Goal: Transaction & Acquisition: Purchase product/service

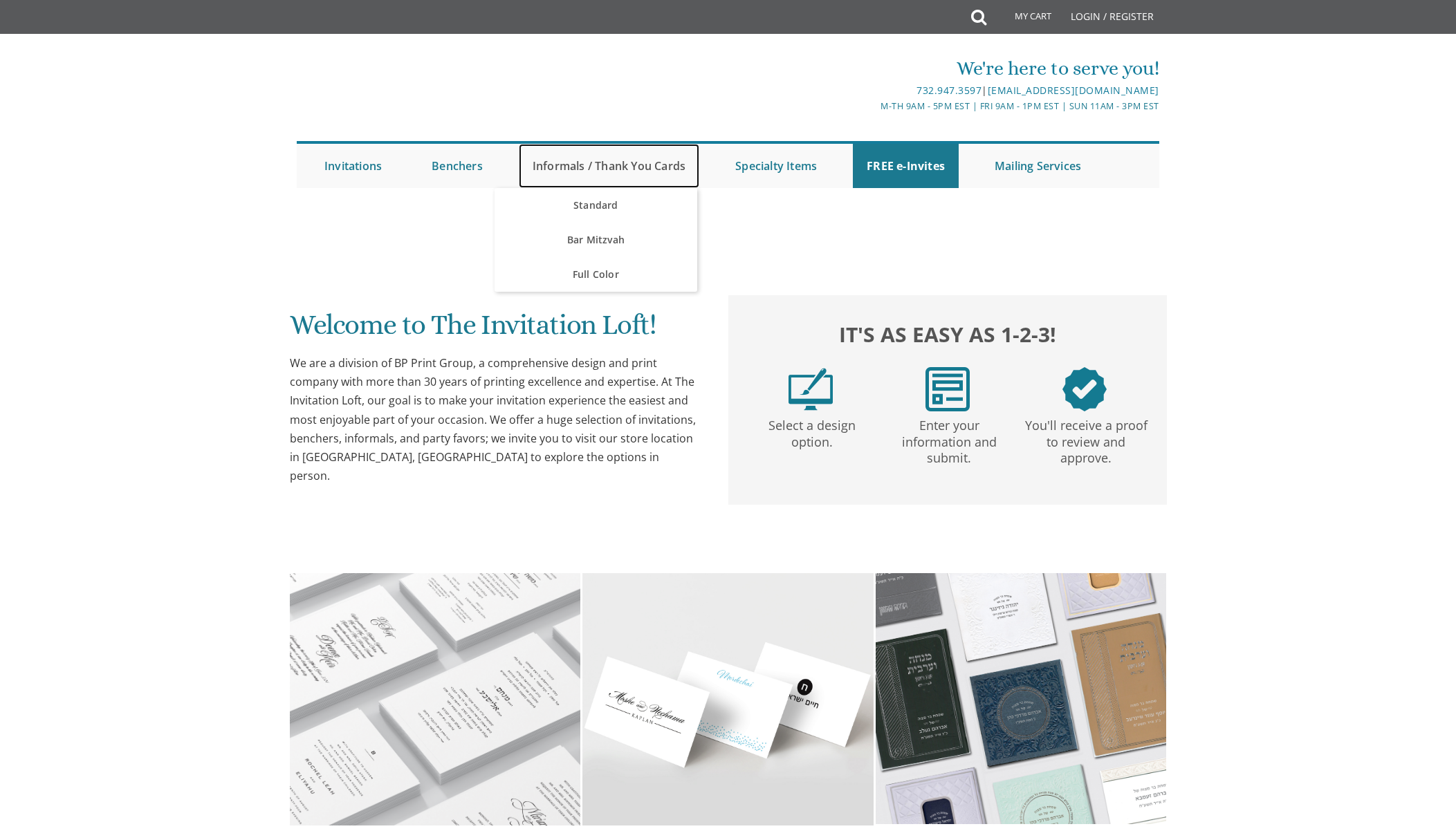
click at [547, 170] on link "Informals / Thank You Cards" at bounding box center [609, 166] width 180 height 44
click at [598, 204] on link "Standard" at bounding box center [596, 205] width 203 height 35
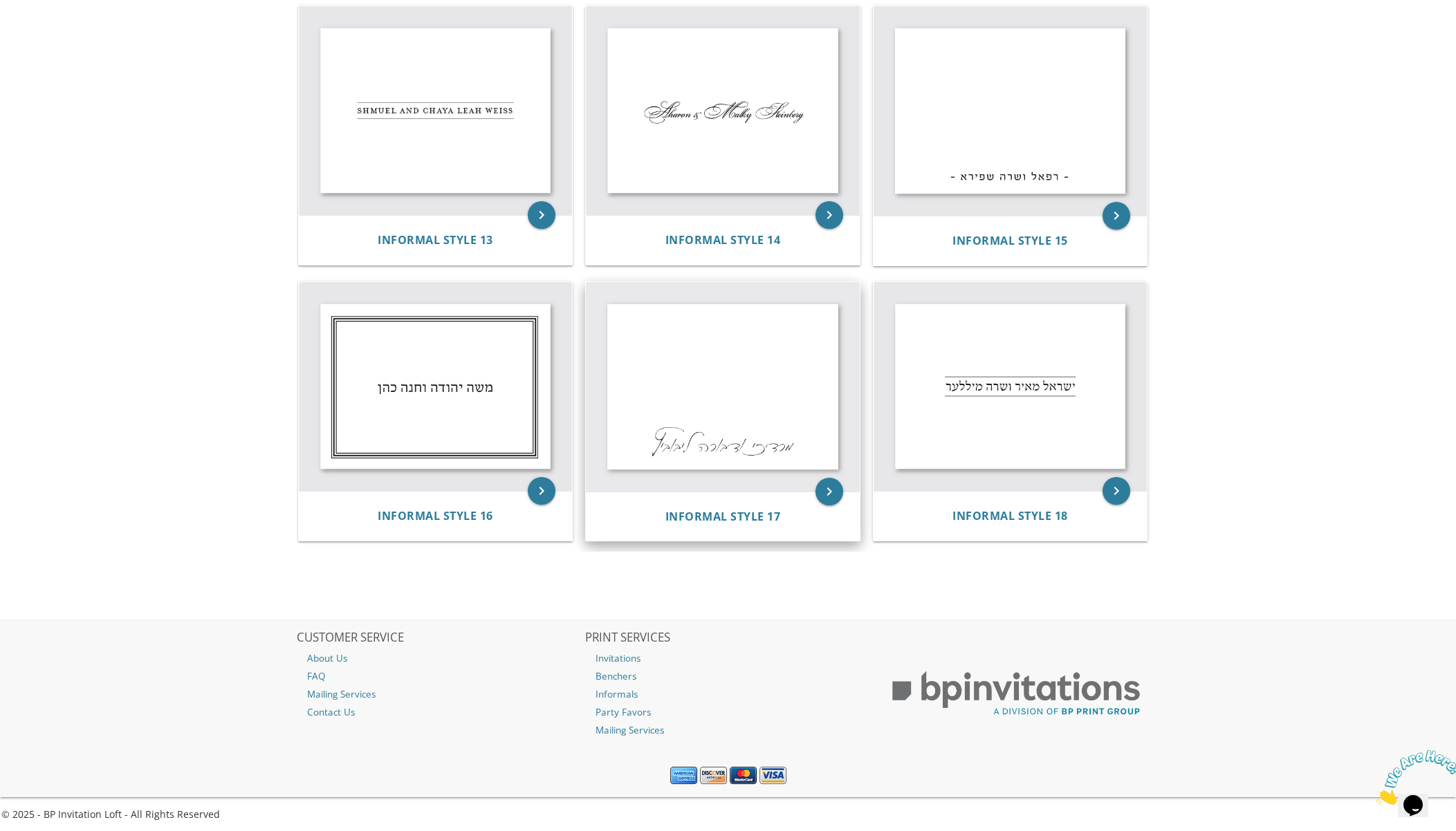
scroll to position [1415, 0]
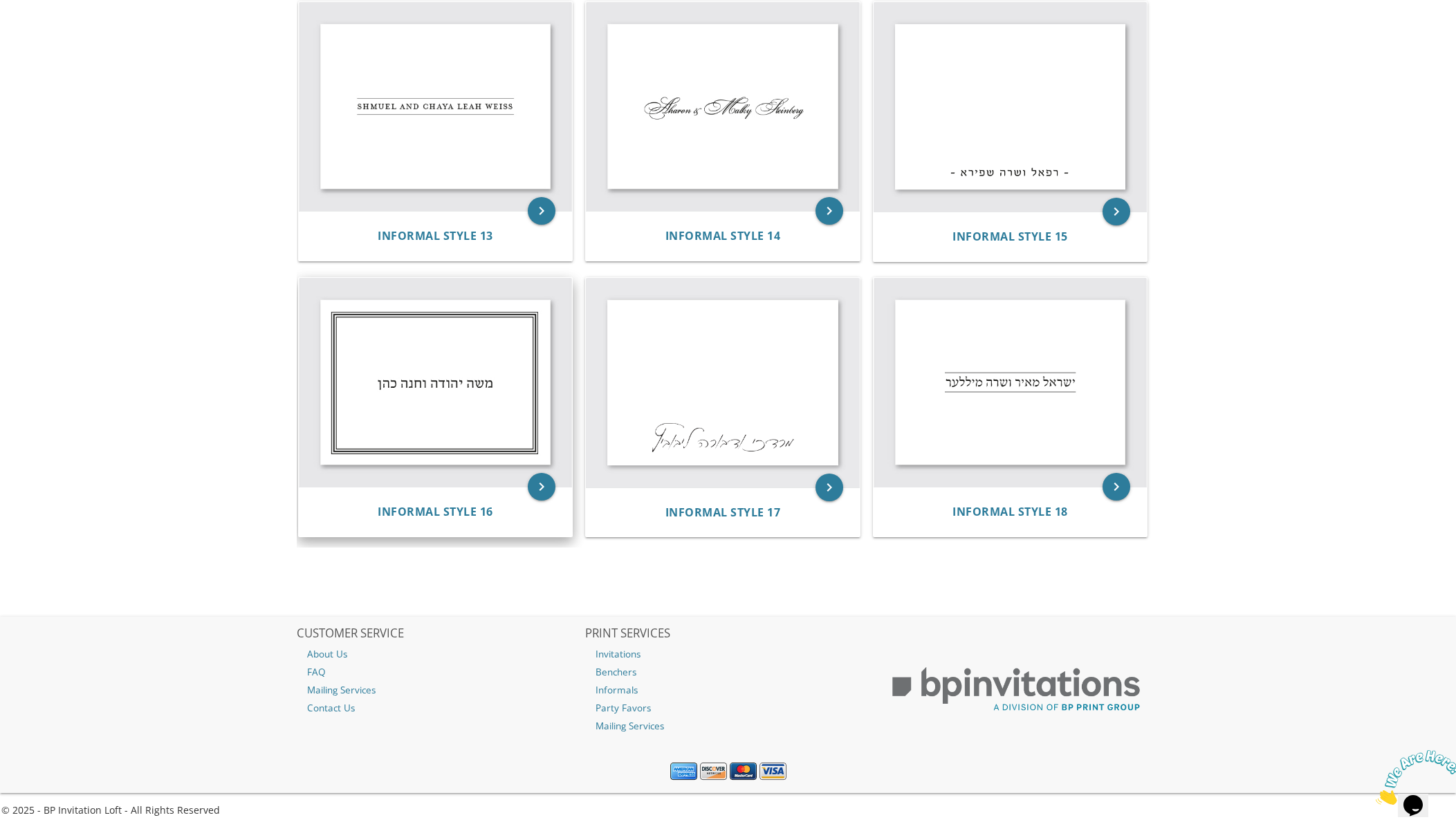
click at [391, 414] on img at bounding box center [436, 382] width 274 height 209
click at [534, 487] on icon "keyboard_arrow_right" at bounding box center [542, 487] width 28 height 28
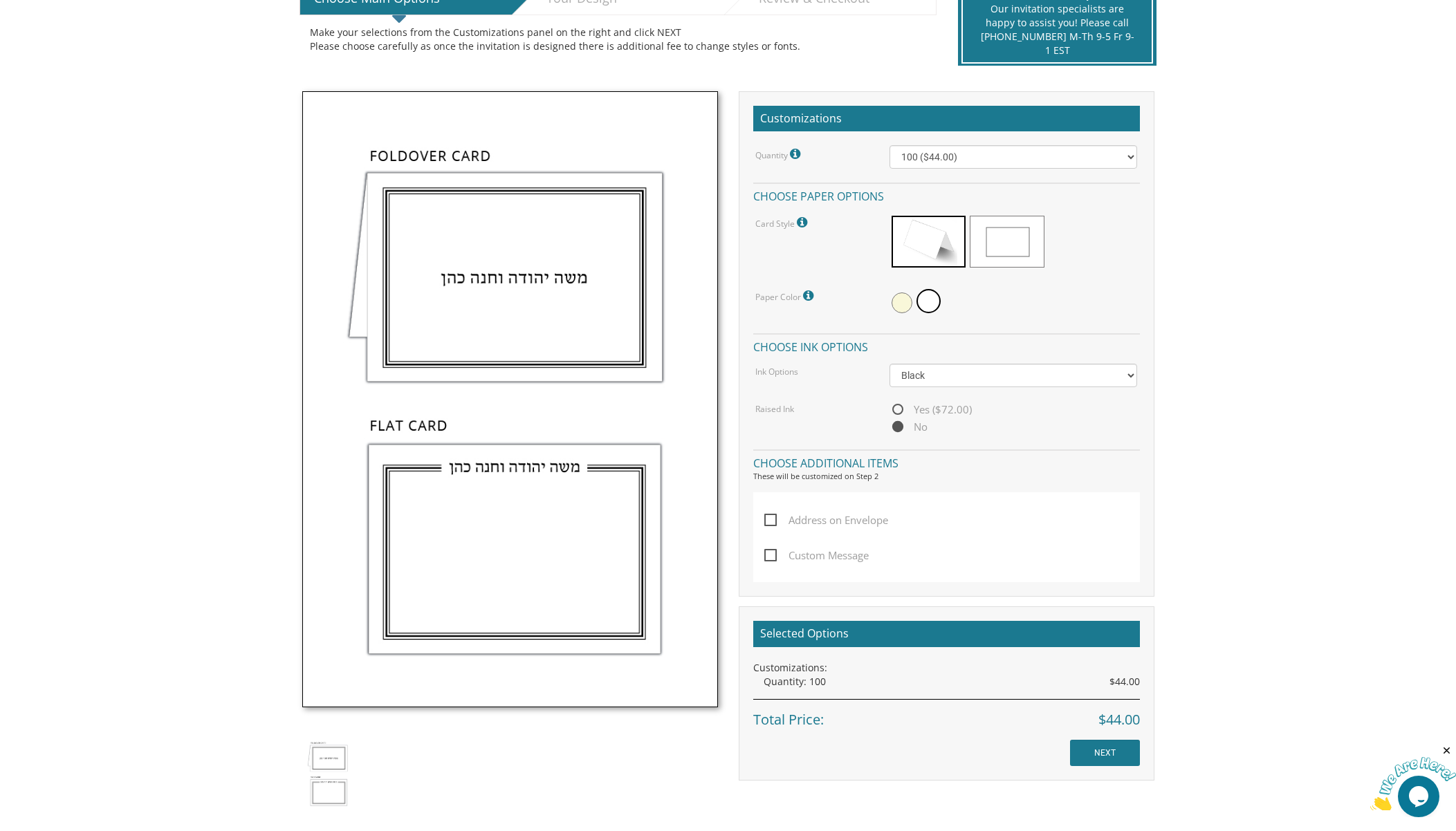
scroll to position [333, 0]
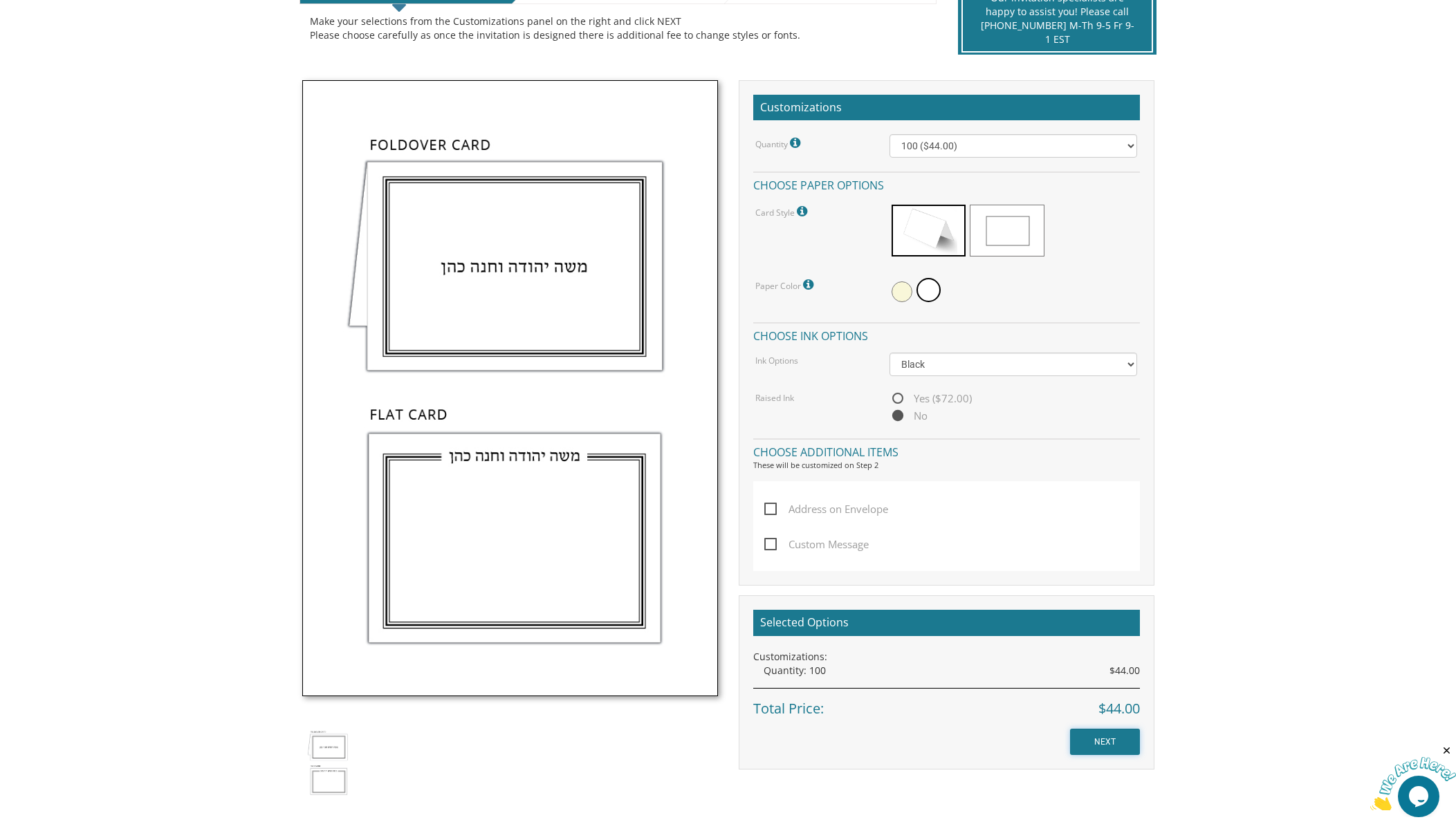
click at [1117, 740] on input "NEXT" at bounding box center [1105, 742] width 70 height 27
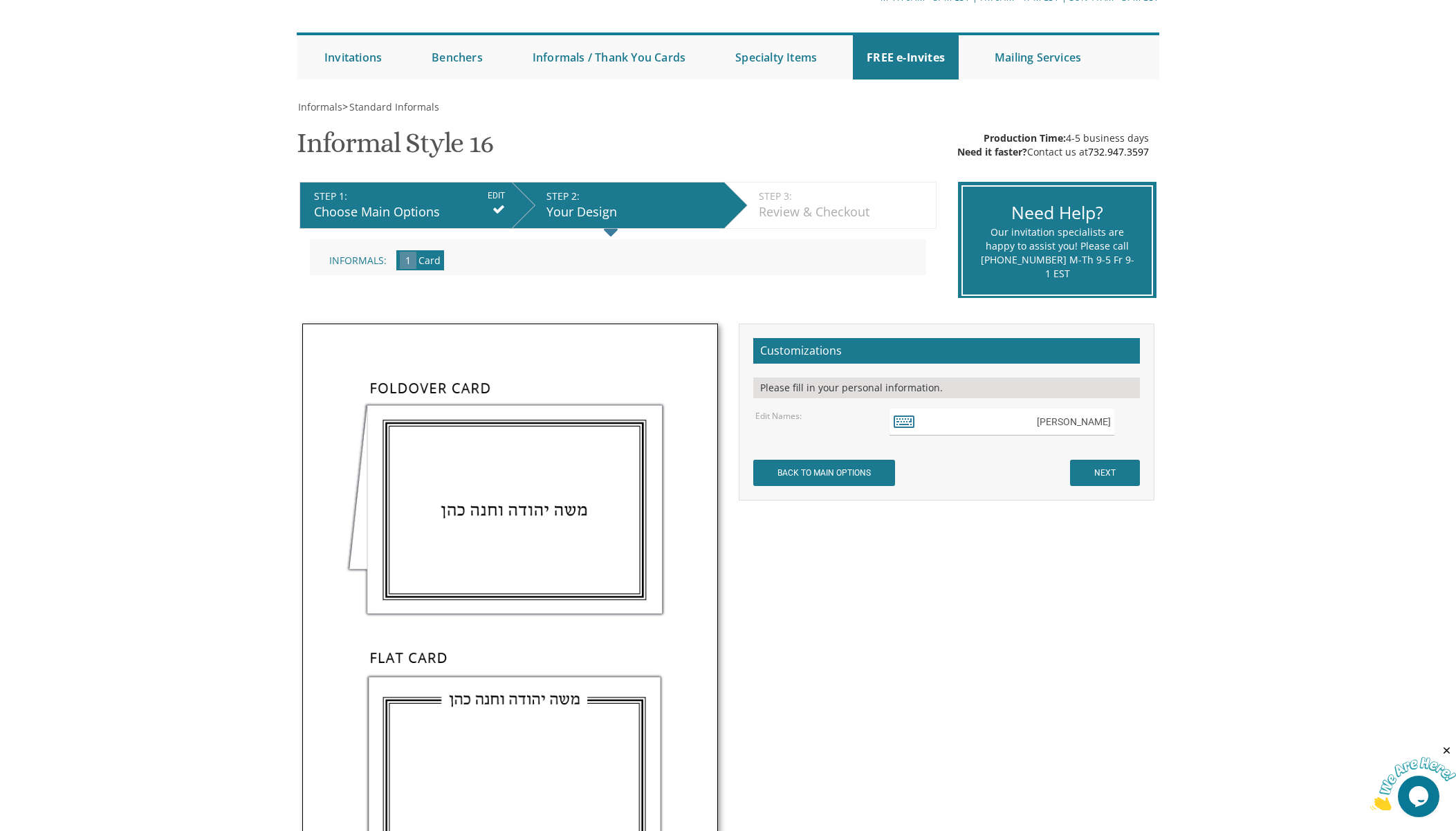
scroll to position [17, 0]
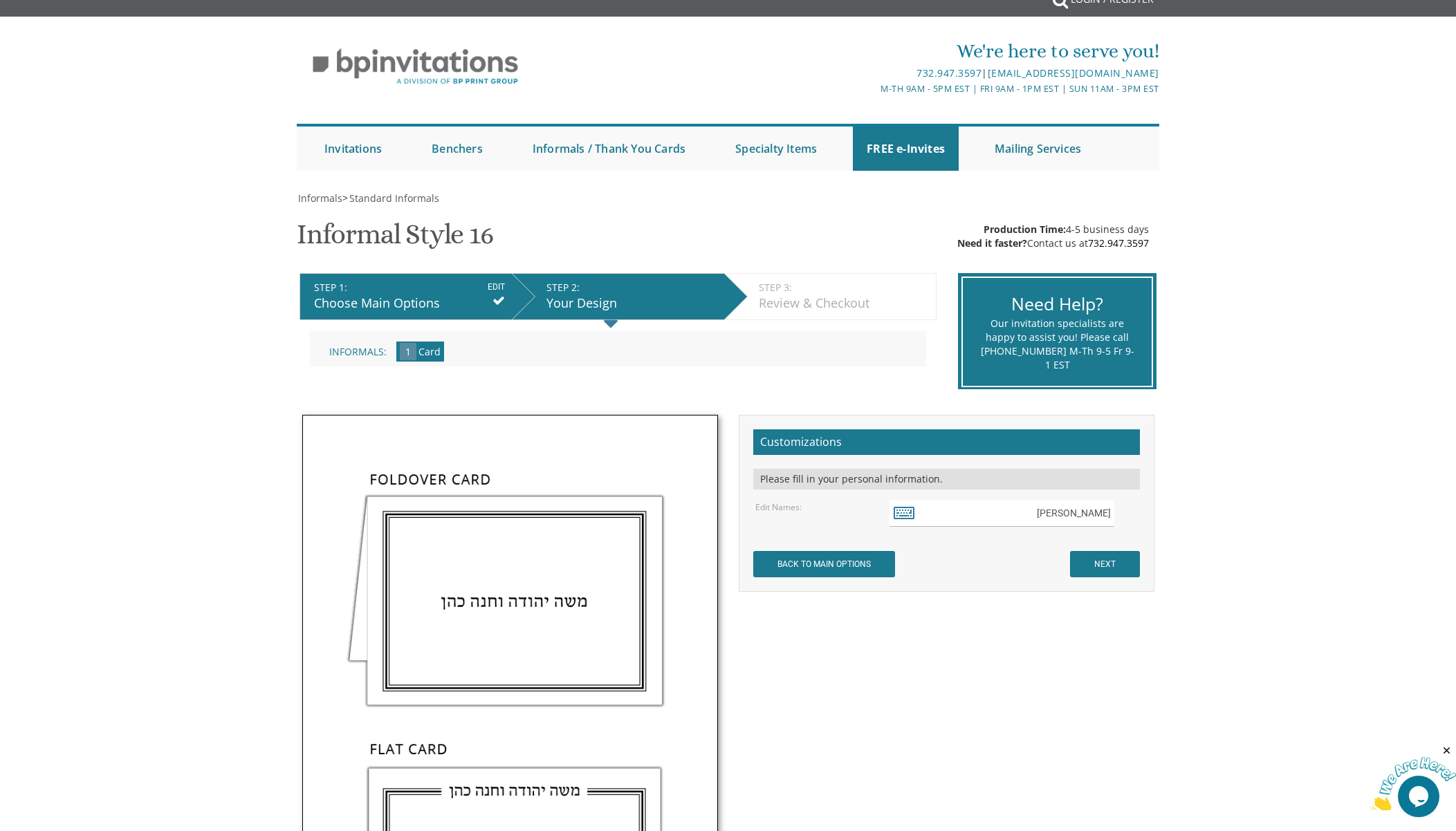
click at [418, 353] on span "Card" at bounding box center [429, 351] width 22 height 13
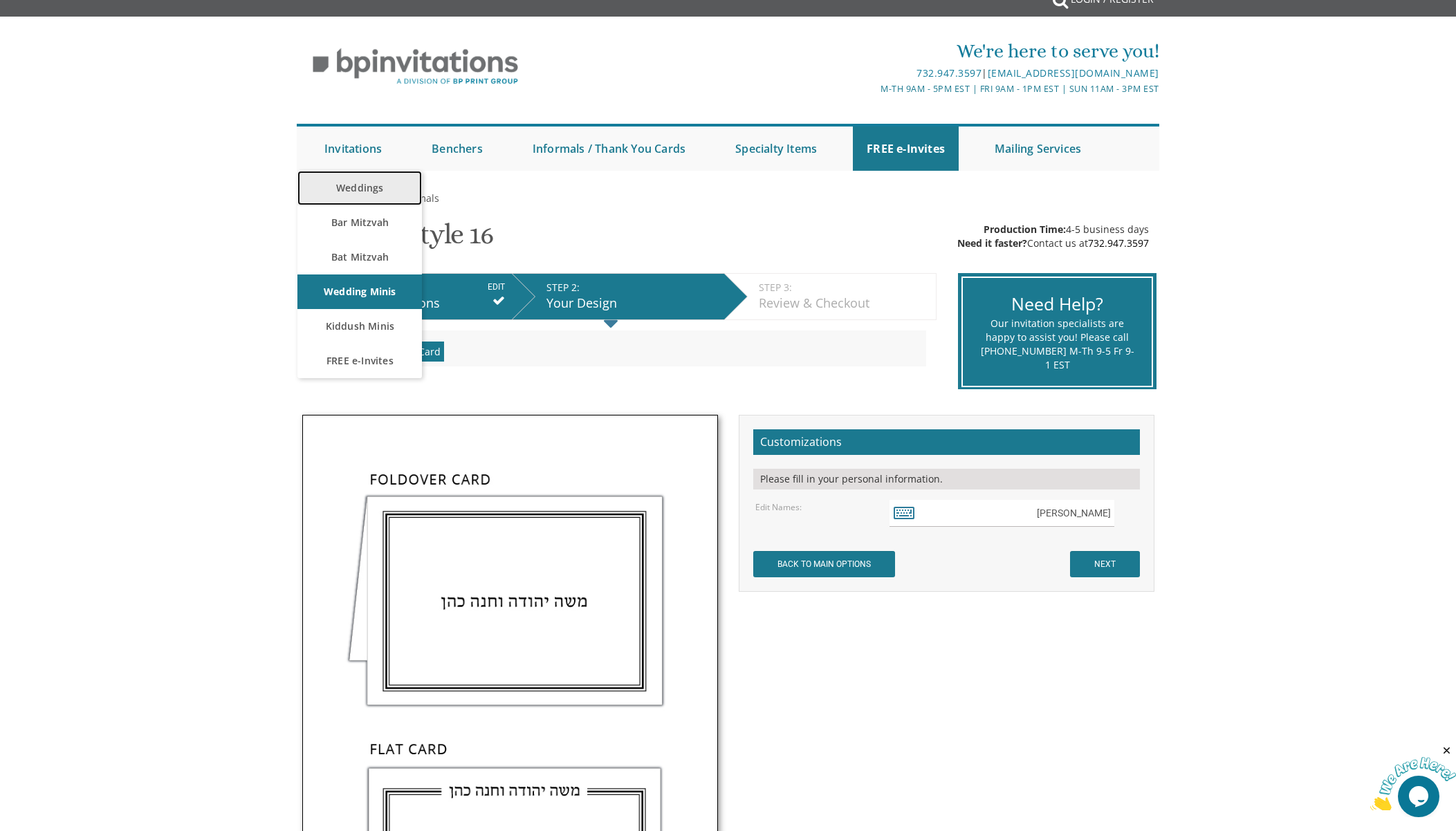
click at [367, 182] on link "Weddings" at bounding box center [360, 189] width 124 height 35
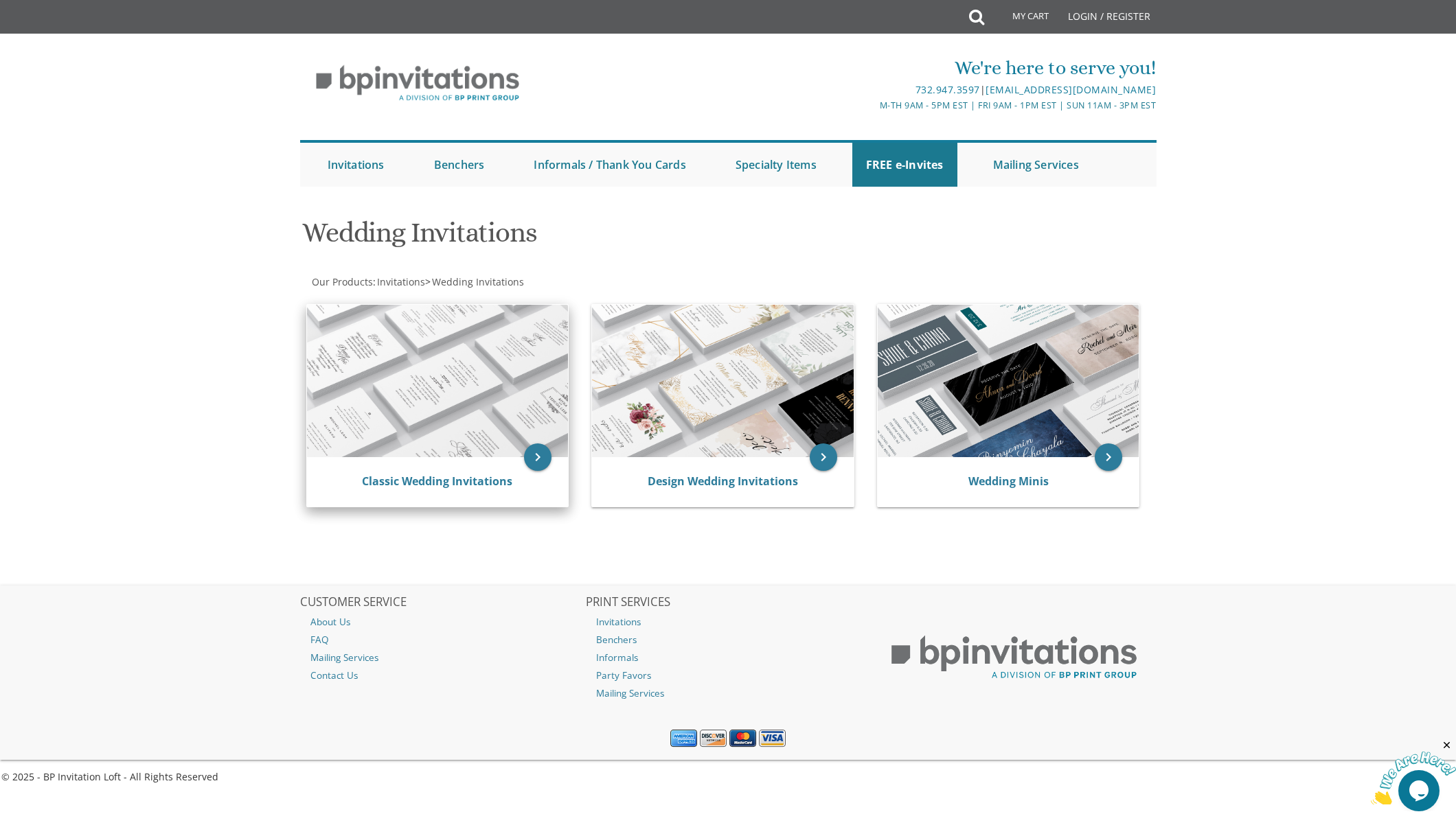
click at [461, 383] on img at bounding box center [437, 381] width 261 height 153
